Goal: Task Accomplishment & Management: Manage account settings

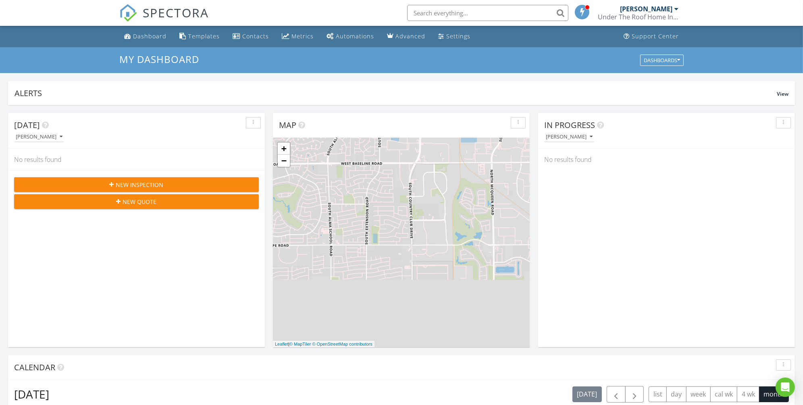
drag, startPoint x: 809, startPoint y: 148, endPoint x: 791, endPoint y: 0, distance: 149.4
click at [213, 34] on div "Templates" at bounding box center [203, 36] width 31 height 8
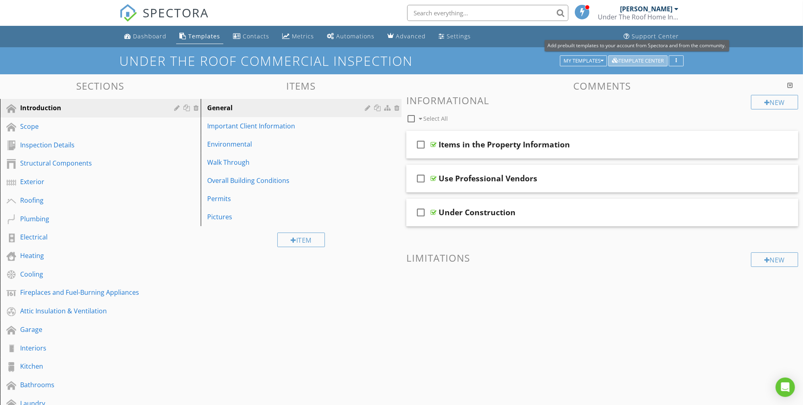
click at [649, 61] on div "Template Center" at bounding box center [638, 61] width 52 height 6
click at [584, 61] on div "My Templates" at bounding box center [584, 61] width 40 height 6
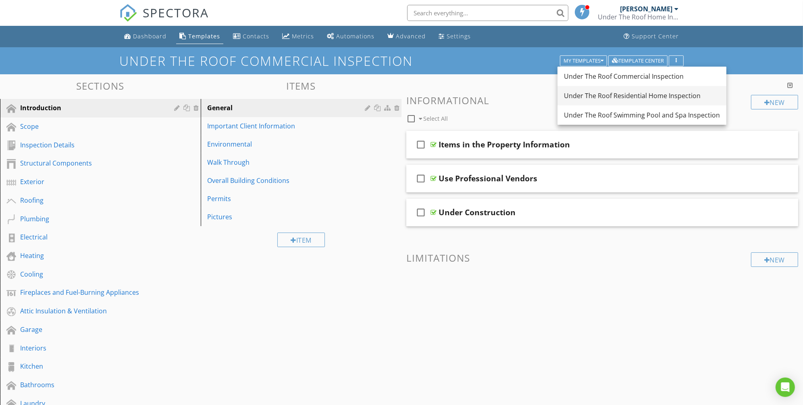
click at [581, 95] on div "Under The Roof Residential Home Inspection" at bounding box center [642, 96] width 156 height 10
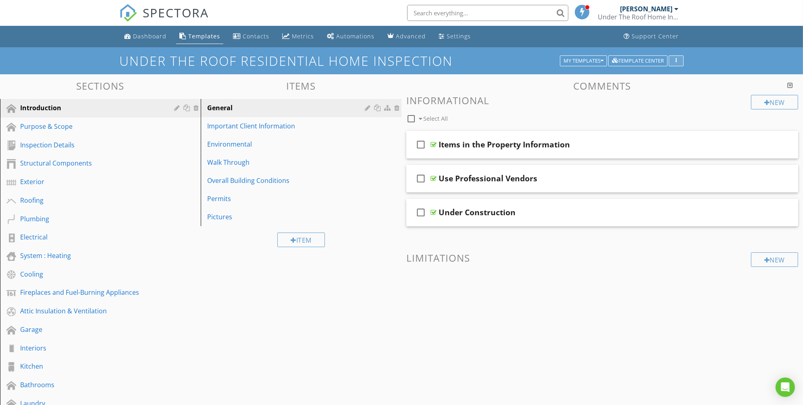
click at [673, 61] on div "button" at bounding box center [677, 61] width 8 height 6
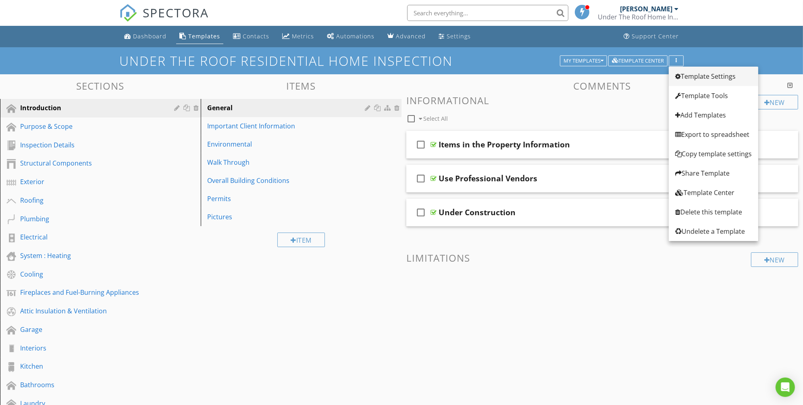
click at [713, 75] on div "Template Settings" at bounding box center [714, 76] width 77 height 10
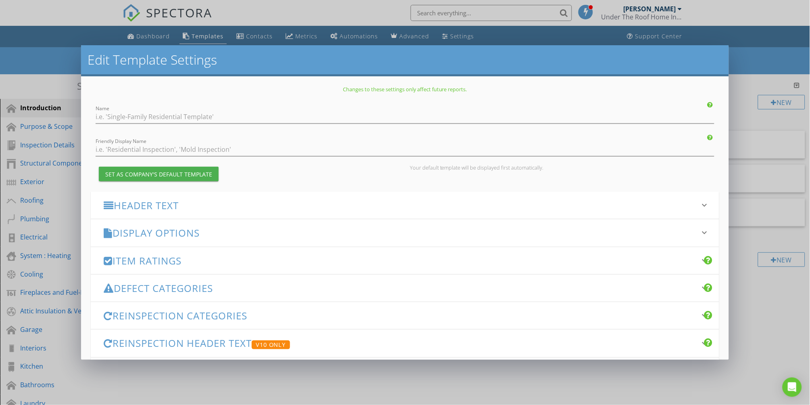
type input "Under The Roof Residential Home Inspection"
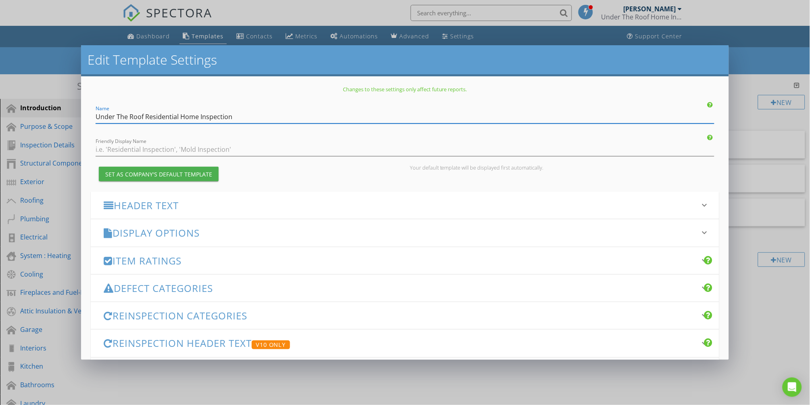
click at [770, 56] on div "Edit Template Settings Changes to these settings only affect future reports. Na…" at bounding box center [405, 202] width 810 height 405
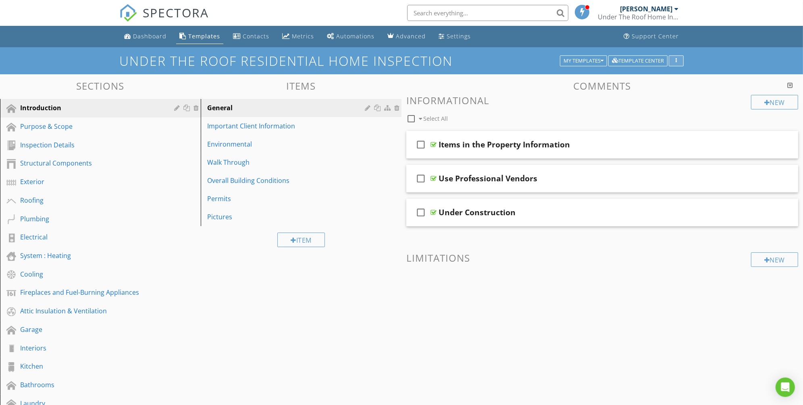
click at [676, 63] on icon "button" at bounding box center [676, 61] width 1 height 6
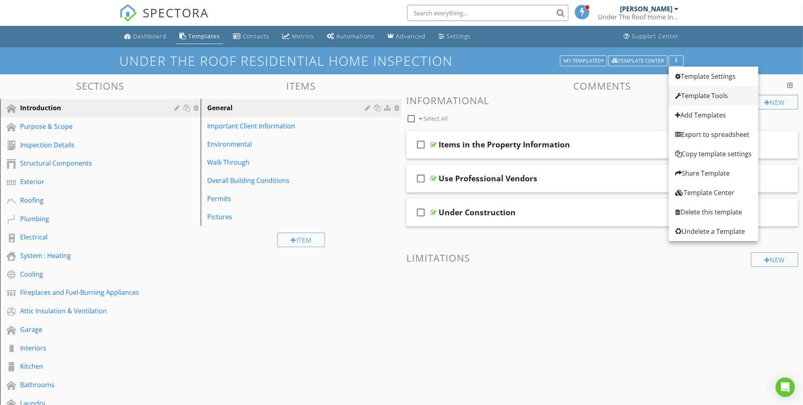
click at [721, 99] on div "Template Tools" at bounding box center [714, 96] width 77 height 10
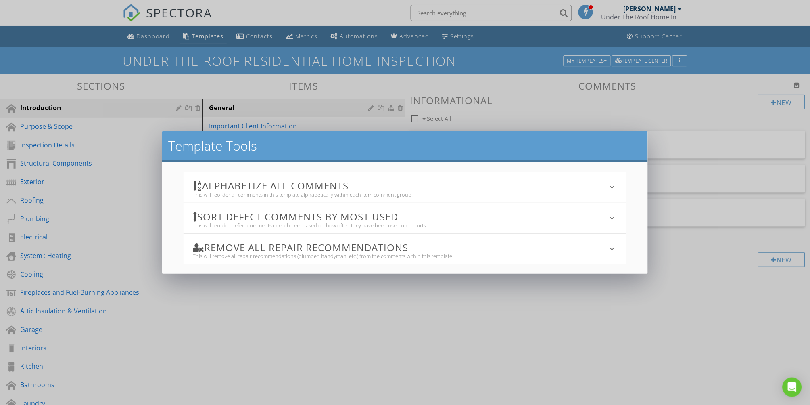
click at [612, 246] on icon "keyboard_arrow_down" at bounding box center [612, 249] width 10 height 10
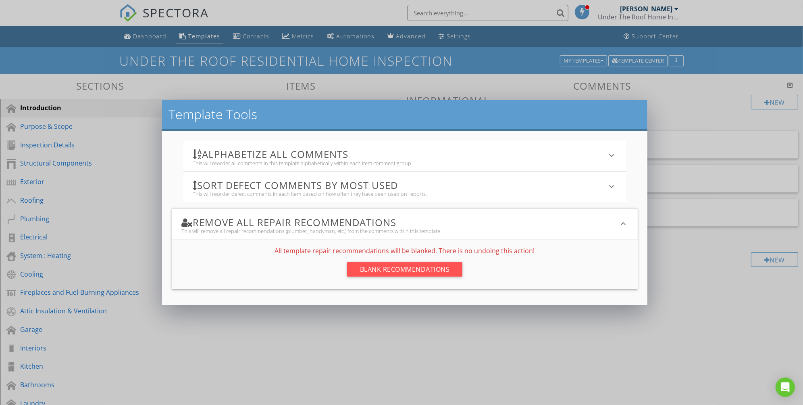
click at [777, 319] on div "Template Tools Alphabetize All Comments This will reorder all comments in this …" at bounding box center [401, 202] width 803 height 405
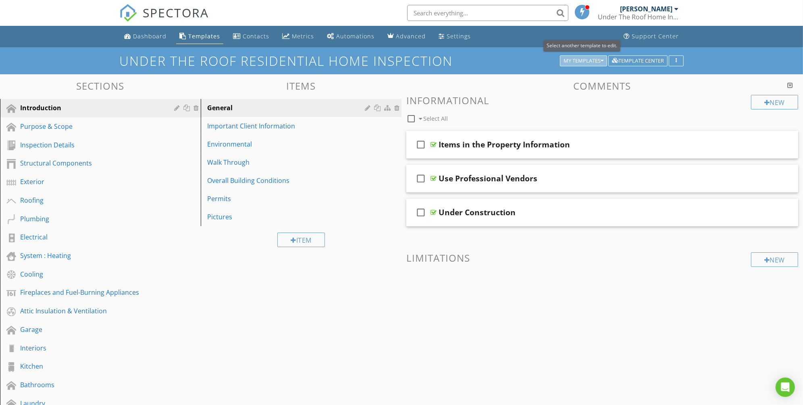
click at [603, 59] on icon "button" at bounding box center [602, 61] width 3 height 6
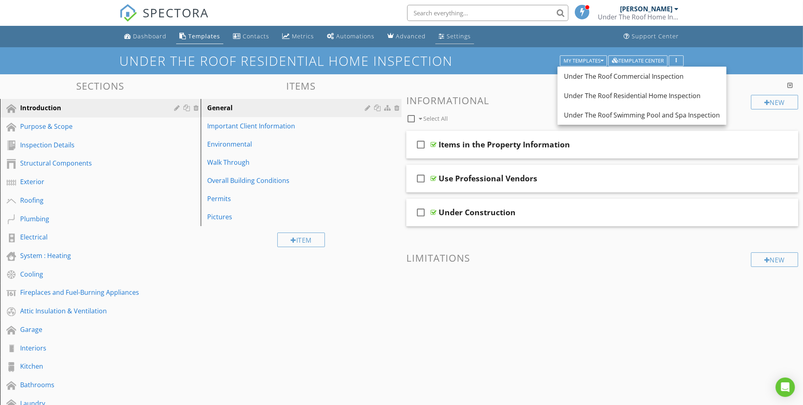
click at [450, 34] on div "Settings" at bounding box center [459, 36] width 24 height 8
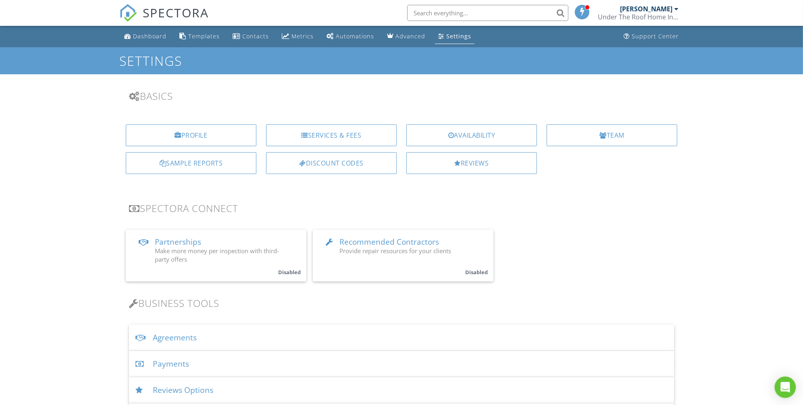
drag, startPoint x: 797, startPoint y: 78, endPoint x: 783, endPoint y: 384, distance: 306.4
click at [783, 384] on icon "Open Intercom Messenger" at bounding box center [785, 387] width 9 height 10
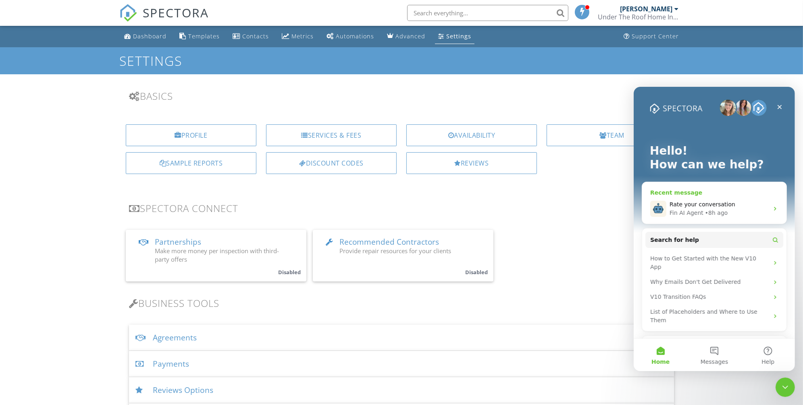
click at [732, 209] on div "Fin AI Agent • 8h ago" at bounding box center [719, 212] width 99 height 8
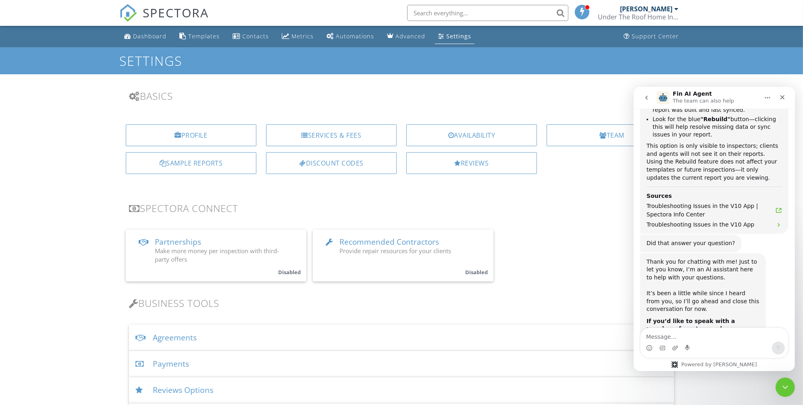
scroll to position [1384, 0]
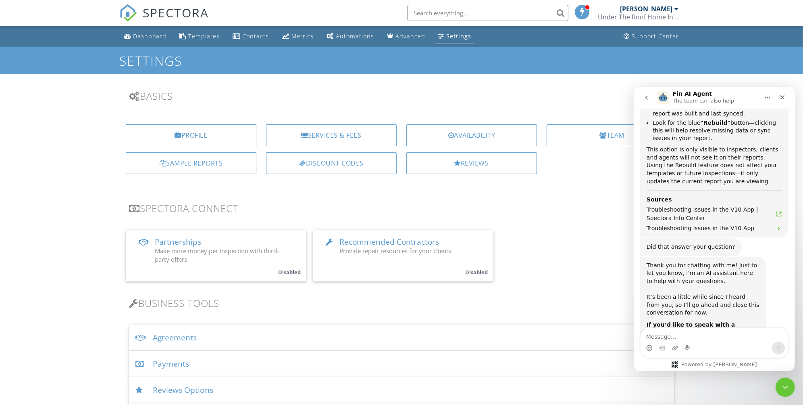
click at [767, 98] on icon "Home" at bounding box center [767, 97] width 6 height 6
click at [645, 99] on icon "go back" at bounding box center [646, 97] width 6 height 6
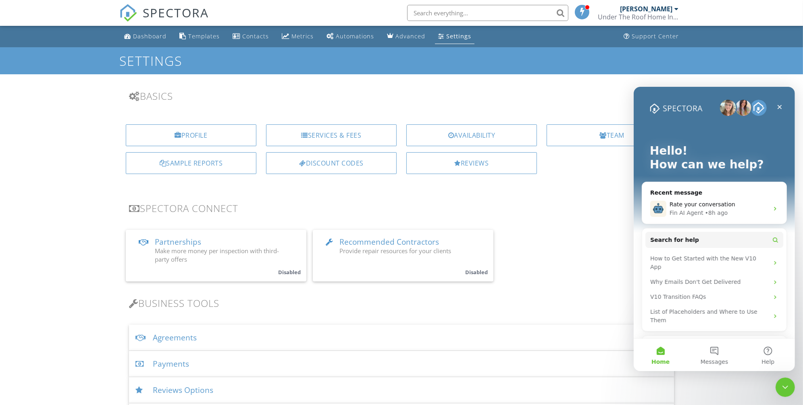
scroll to position [0, 0]
click at [771, 354] on button "Help" at bounding box center [768, 354] width 54 height 32
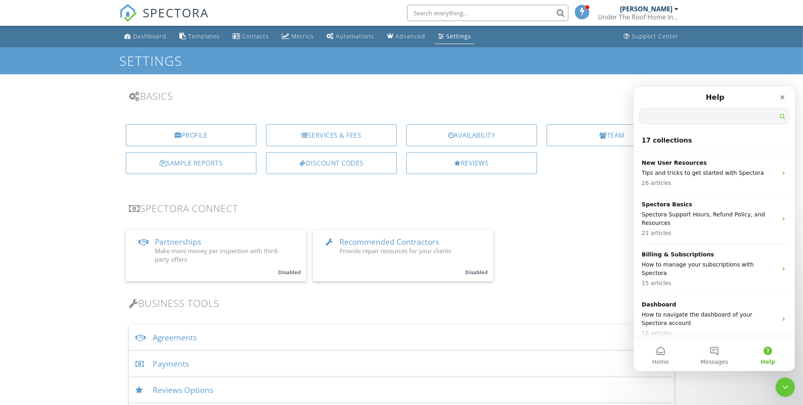
click at [665, 117] on input "Search for help" at bounding box center [714, 116] width 150 height 16
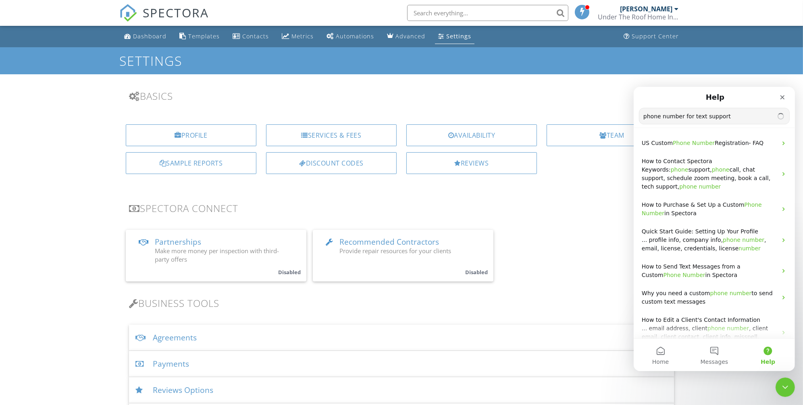
type input "phone number for text support"
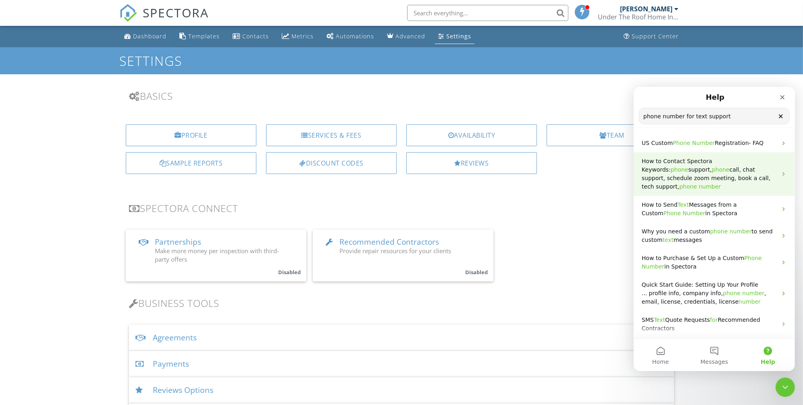
click at [679, 186] on span "phone" at bounding box center [688, 186] width 18 height 6
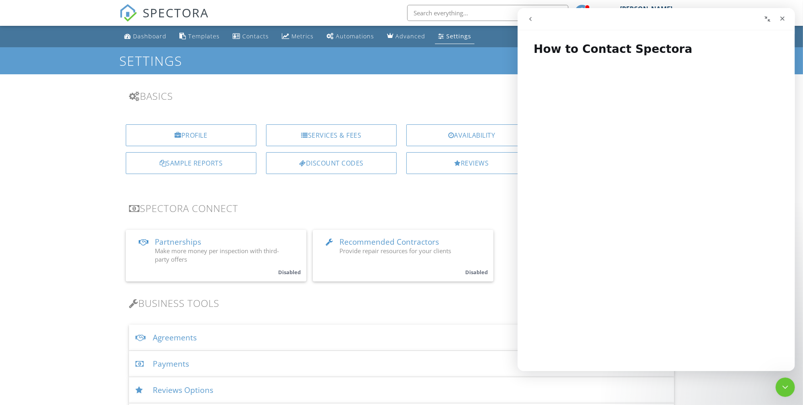
drag, startPoint x: 797, startPoint y: 66, endPoint x: 799, endPoint y: 86, distance: 20.6
click at [782, 19] on icon "Close" at bounding box center [782, 19] width 4 height 4
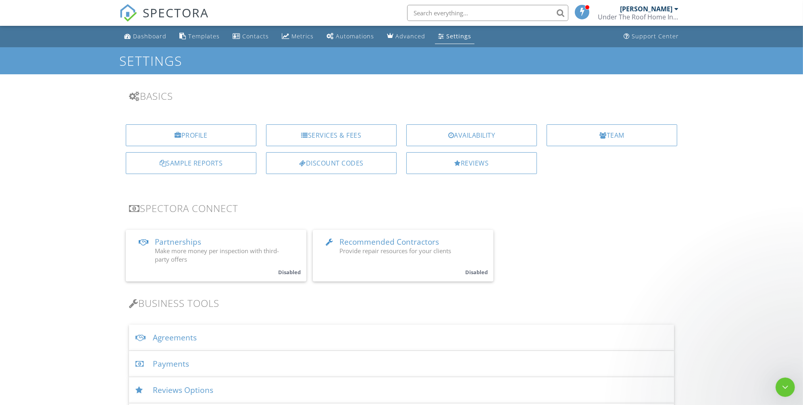
scroll to position [0, 0]
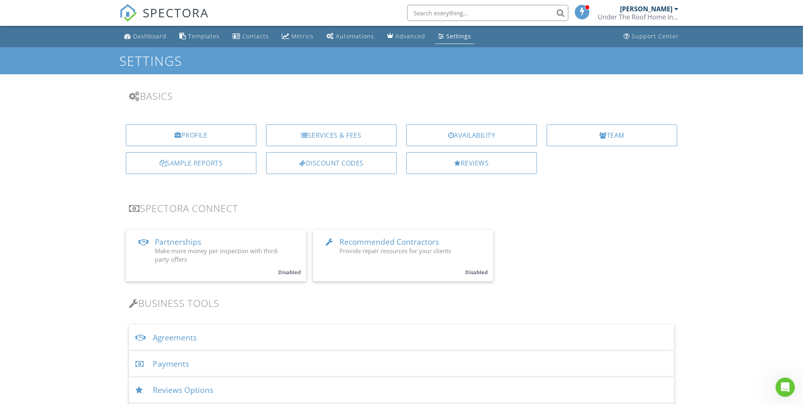
click at [194, 38] on div "Templates" at bounding box center [203, 36] width 31 height 8
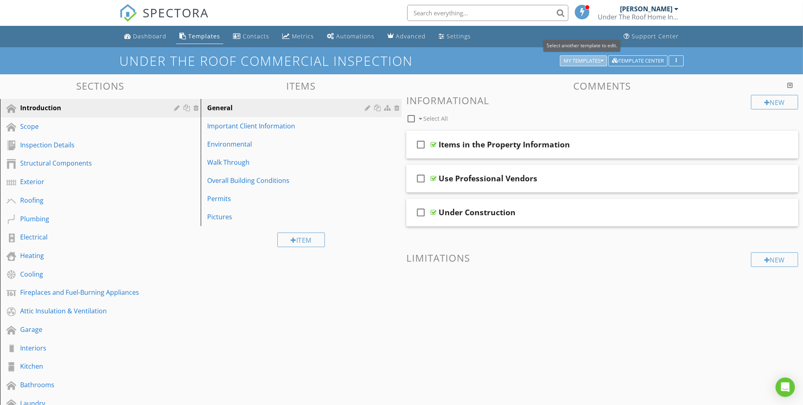
click at [583, 61] on div "My Templates" at bounding box center [584, 61] width 40 height 6
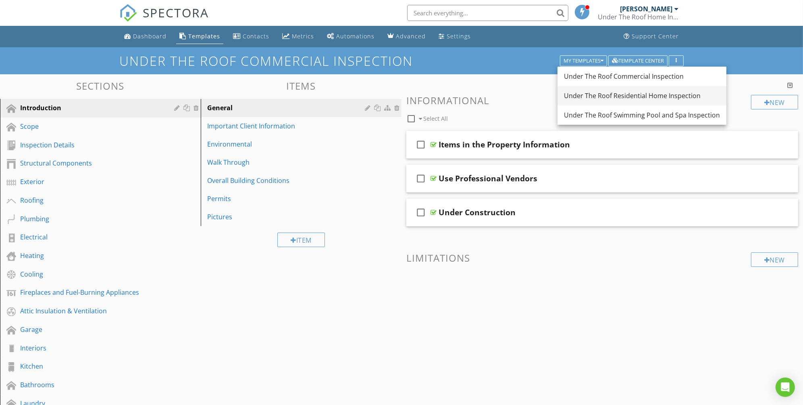
click at [588, 95] on div "Under The Roof Residential Home Inspection" at bounding box center [642, 96] width 156 height 10
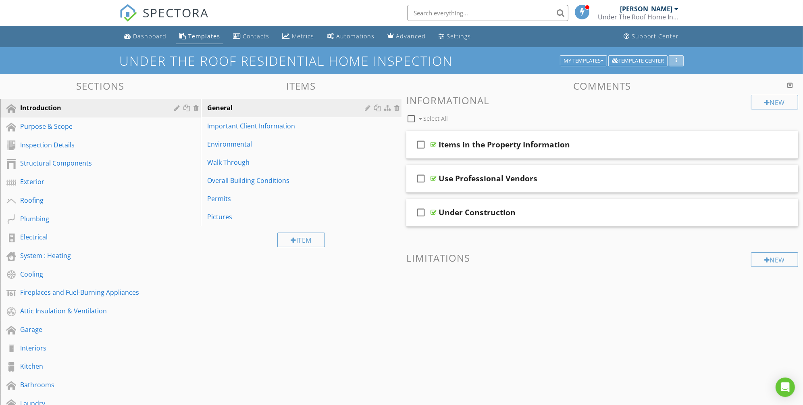
click at [674, 62] on div "button" at bounding box center [677, 61] width 8 height 6
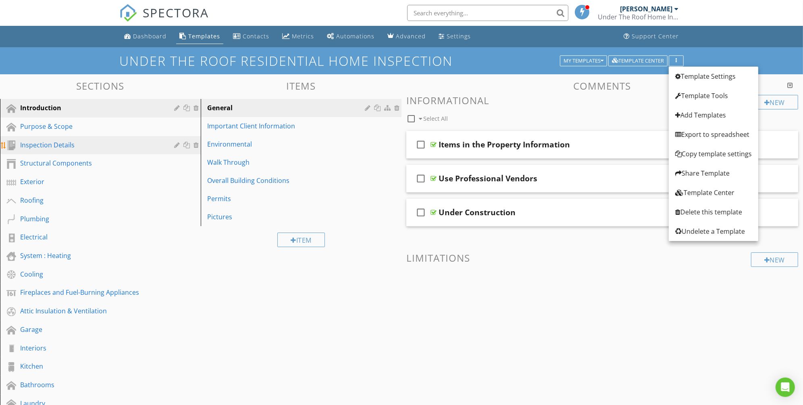
click at [57, 142] on div "Inspection Details" at bounding box center [91, 145] width 142 height 10
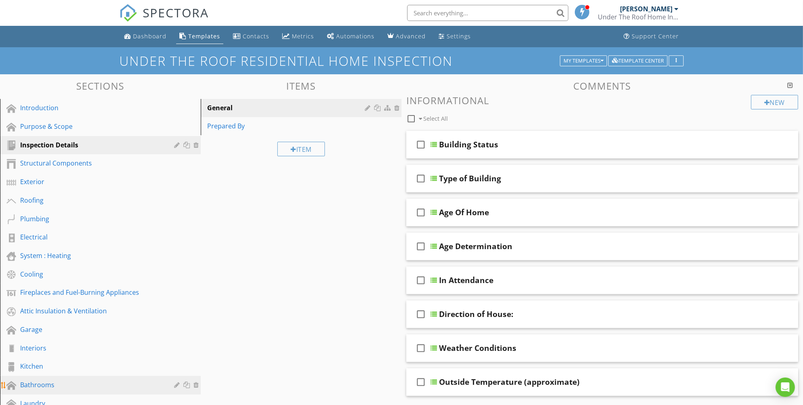
click at [51, 381] on div "Bathrooms" at bounding box center [91, 385] width 142 height 10
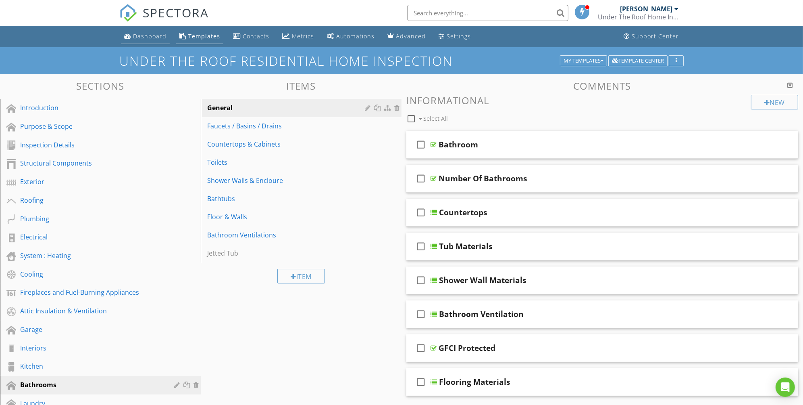
click at [148, 38] on div "Dashboard" at bounding box center [149, 36] width 33 height 8
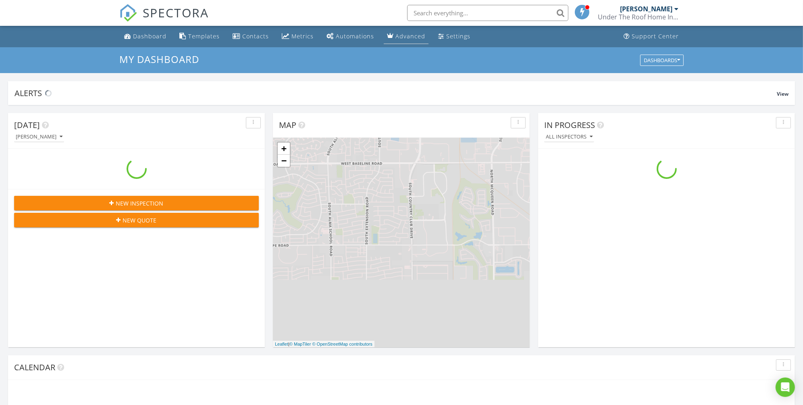
scroll to position [748, 818]
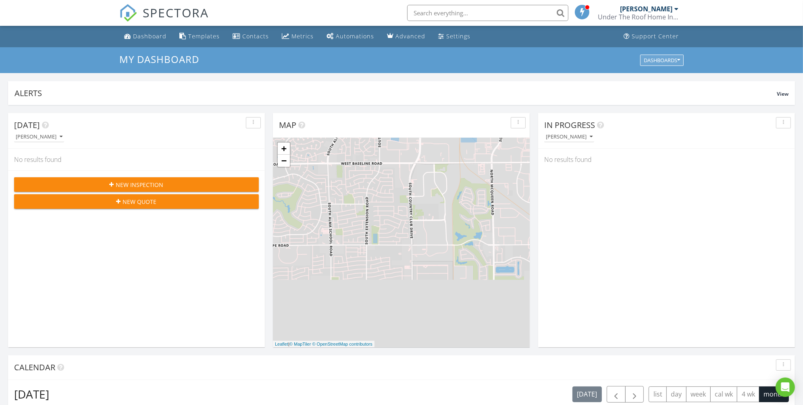
click at [657, 63] on div "Dashboards" at bounding box center [662, 60] width 36 height 6
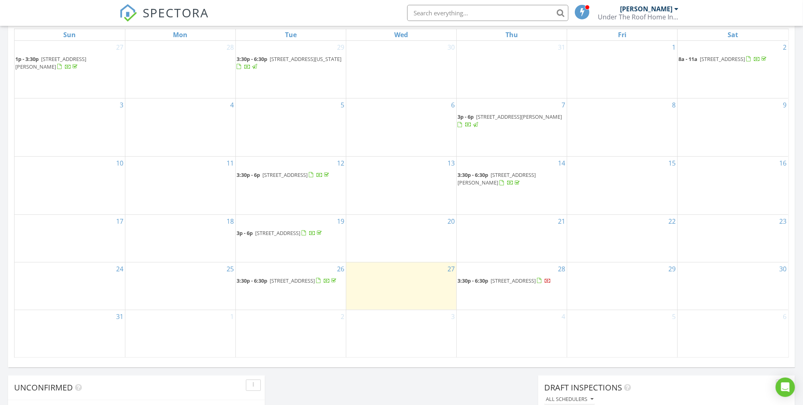
scroll to position [387, 0]
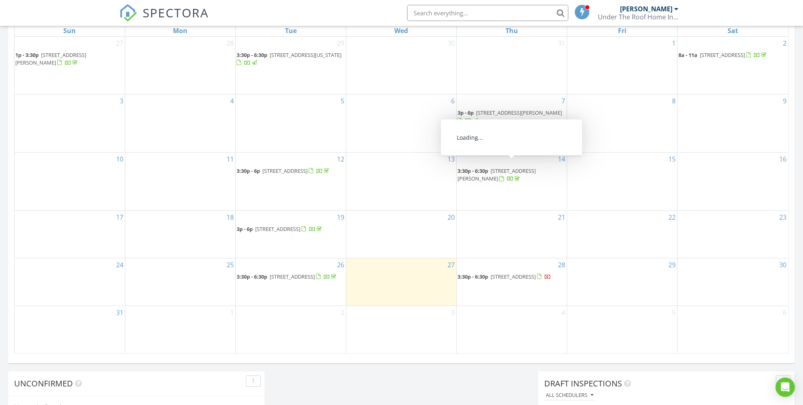
click at [536, 167] on span "24614 S Rocky Brook Drive, Sun Lakes 85248" at bounding box center [497, 174] width 78 height 15
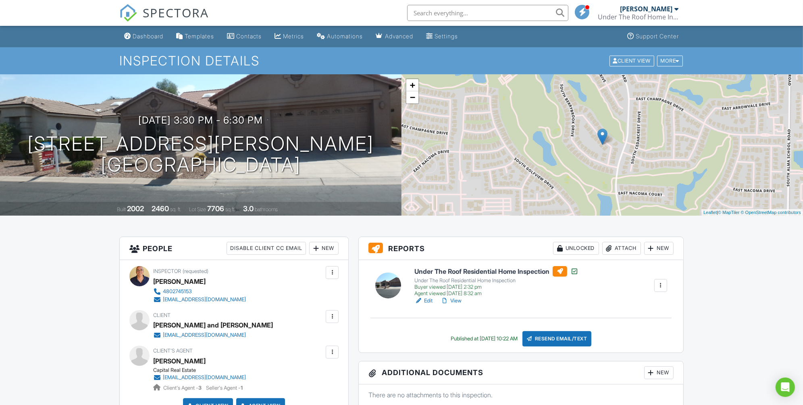
drag, startPoint x: 808, startPoint y: 127, endPoint x: 743, endPoint y: 388, distance: 269.3
click at [680, 62] on div "More" at bounding box center [670, 60] width 26 height 11
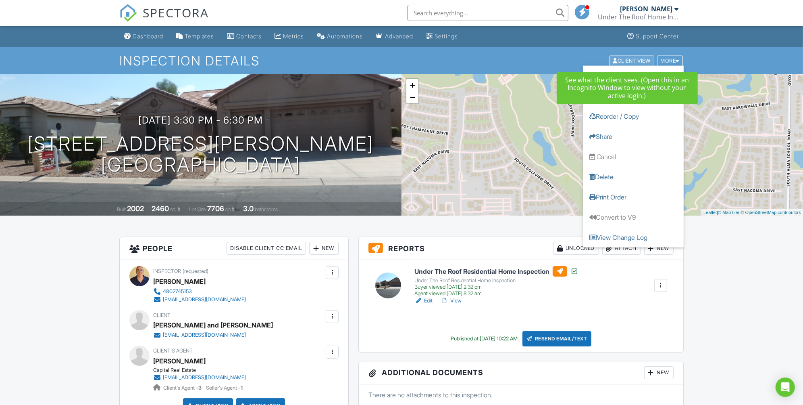
click at [631, 58] on div "Client View" at bounding box center [632, 60] width 45 height 11
